Goal: Check status: Check status

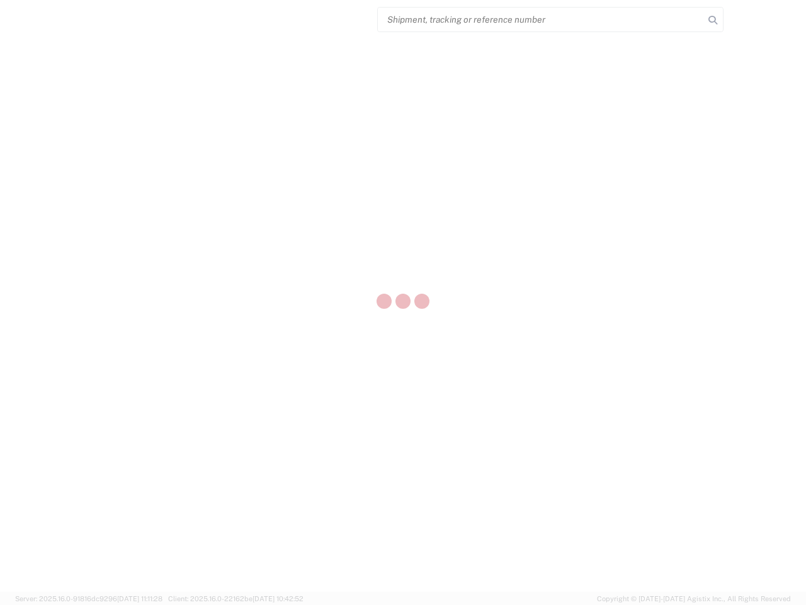
select select "US"
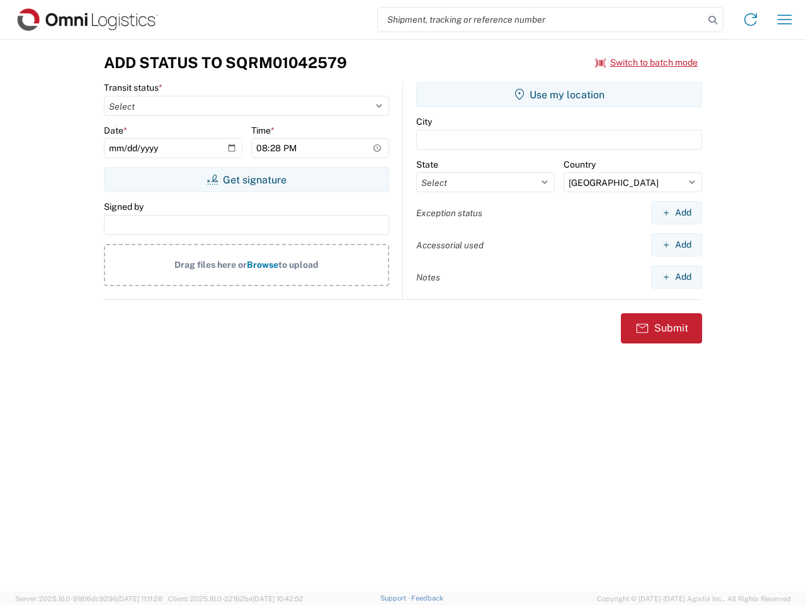
click at [541, 20] on input "search" at bounding box center [541, 20] width 326 height 24
click at [713, 20] on icon at bounding box center [713, 20] width 18 height 18
click at [751, 20] on icon at bounding box center [751, 19] width 20 height 20
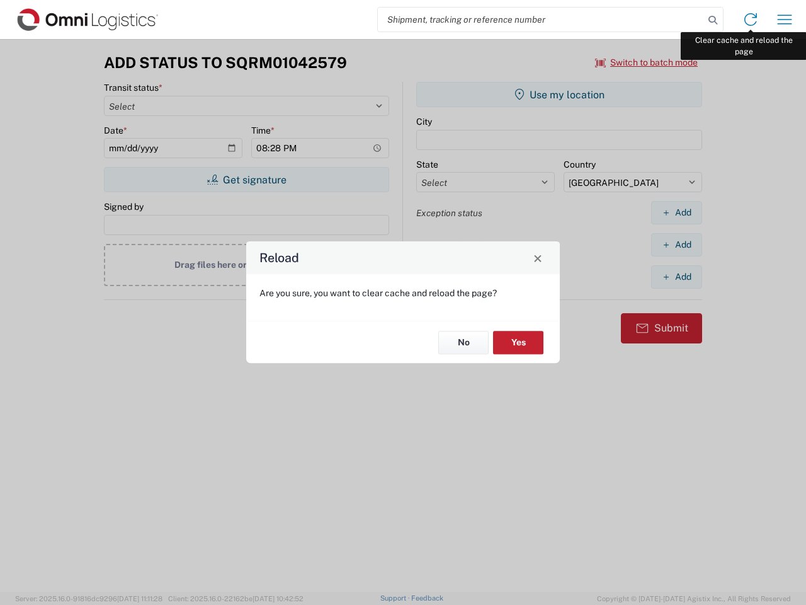
click at [785, 20] on div "Reload Are you sure, you want to clear cache and reload the page? No Yes" at bounding box center [403, 302] width 806 height 605
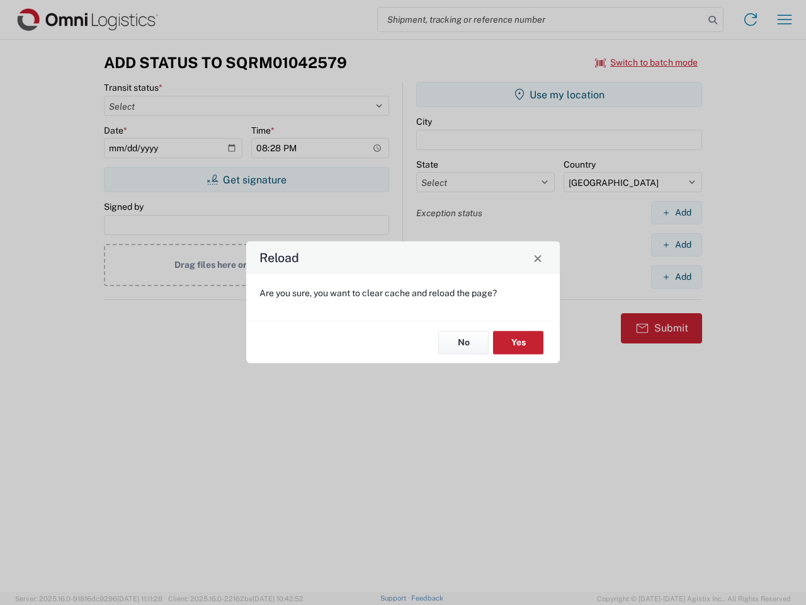
click at [647, 62] on div "Reload Are you sure, you want to clear cache and reload the page? No Yes" at bounding box center [403, 302] width 806 height 605
click at [246, 180] on div "Reload Are you sure, you want to clear cache and reload the page? No Yes" at bounding box center [403, 302] width 806 height 605
click at [559, 95] on div "Reload Are you sure, you want to clear cache and reload the page? No Yes" at bounding box center [403, 302] width 806 height 605
click at [677, 212] on div "Reload Are you sure, you want to clear cache and reload the page? No Yes" at bounding box center [403, 302] width 806 height 605
click at [677, 244] on div "Reload Are you sure, you want to clear cache and reload the page? No Yes" at bounding box center [403, 302] width 806 height 605
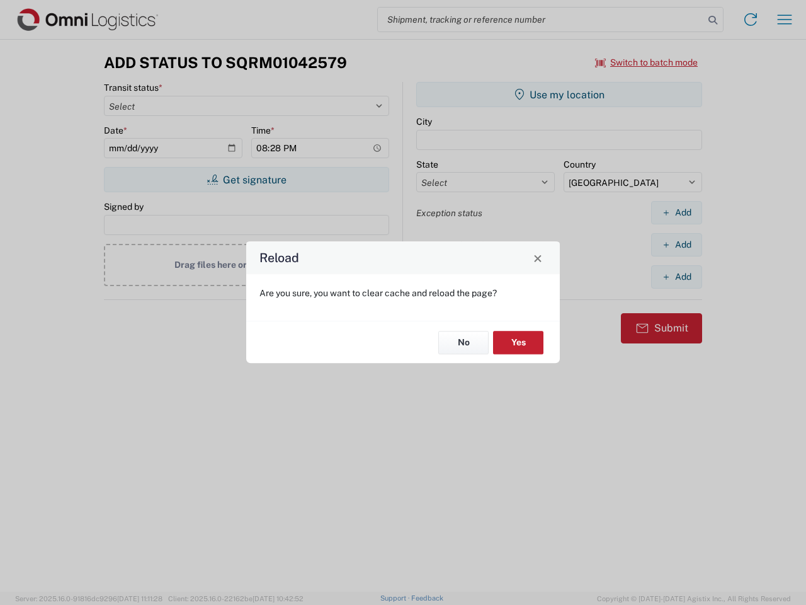
click at [677, 277] on div "Reload Are you sure, you want to clear cache and reload the page? No Yes" at bounding box center [403, 302] width 806 height 605
